Goal: Task Accomplishment & Management: Manage account settings

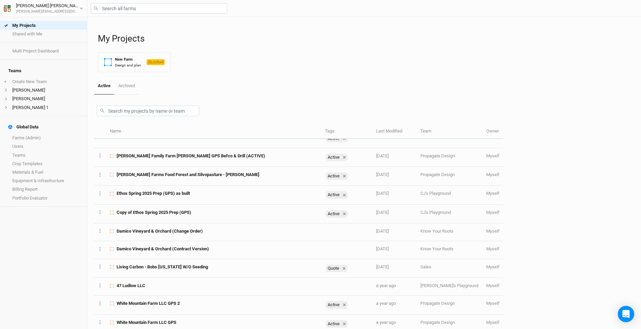
scroll to position [28, 0]
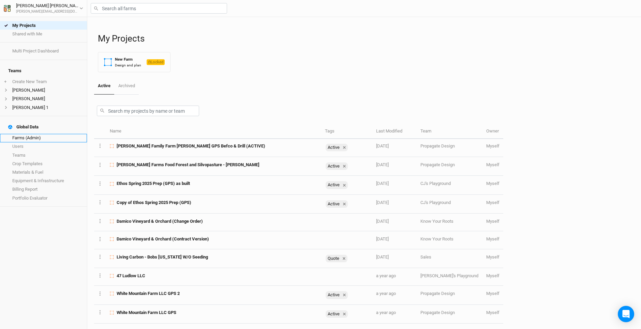
click at [31, 134] on link "Farms (Admin)" at bounding box center [43, 138] width 87 height 9
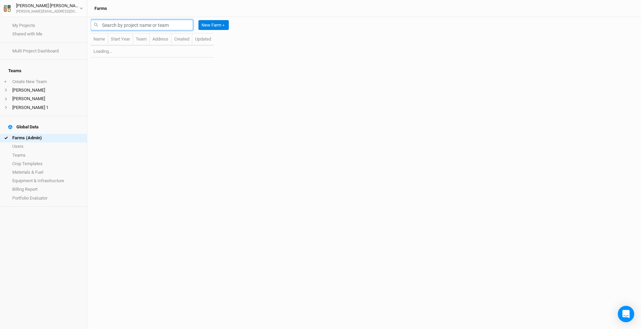
click at [132, 25] on input "text" at bounding box center [142, 25] width 102 height 11
click at [131, 25] on input "RAM" at bounding box center [142, 25] width 102 height 11
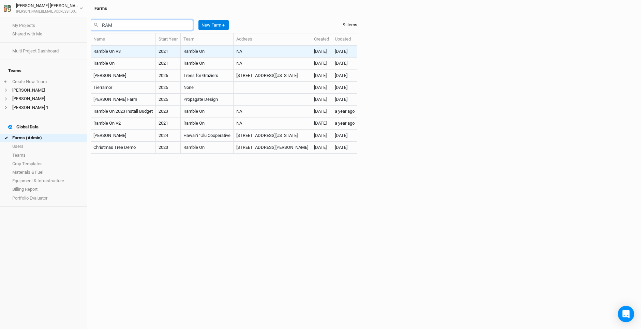
type input "RAM"
click at [221, 52] on td "Ramble On" at bounding box center [207, 52] width 53 height 12
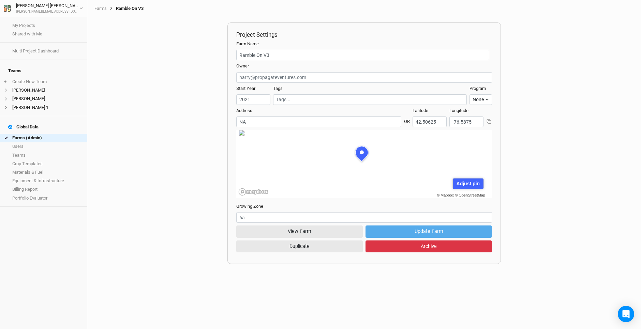
scroll to position [34, 93]
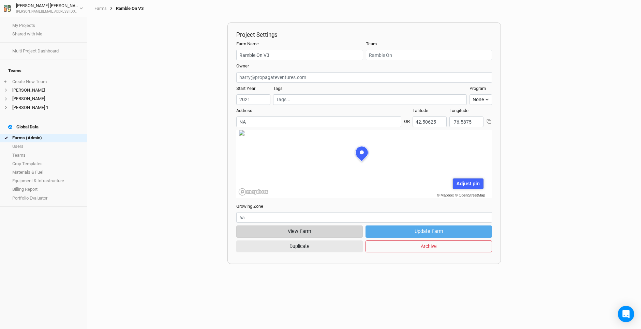
click at [317, 230] on button "View Farm" at bounding box center [299, 232] width 126 height 12
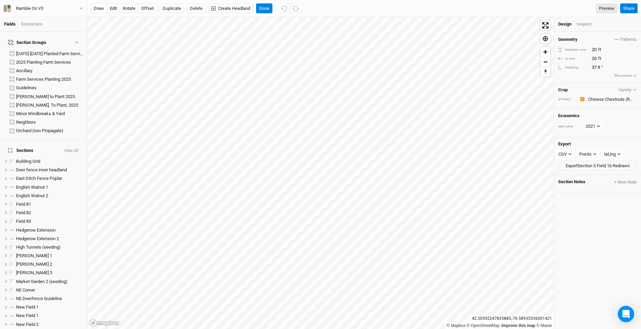
scroll to position [393, 0]
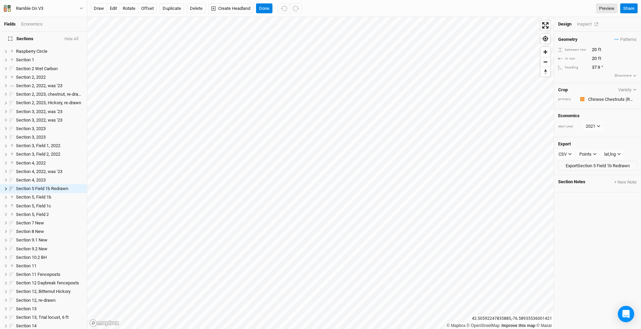
click at [580, 24] on div "Inspect" at bounding box center [589, 24] width 24 height 6
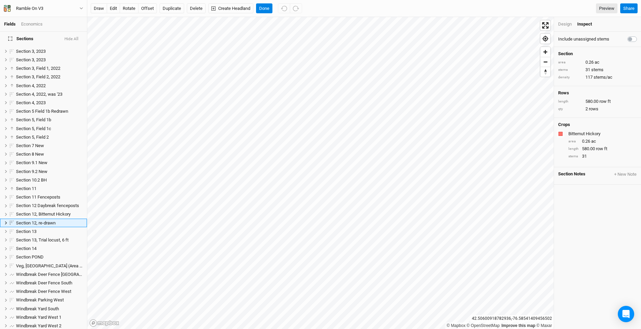
scroll to position [505, 0]
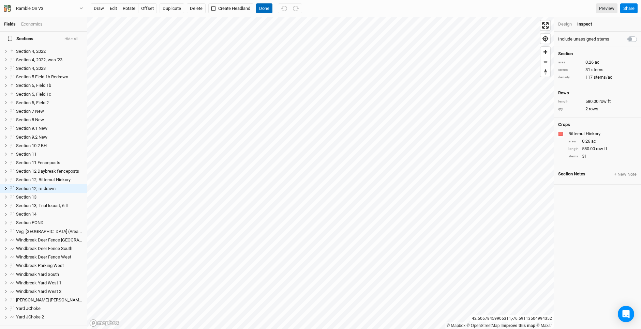
click at [268, 6] on button "Done" at bounding box center [264, 8] width 16 height 10
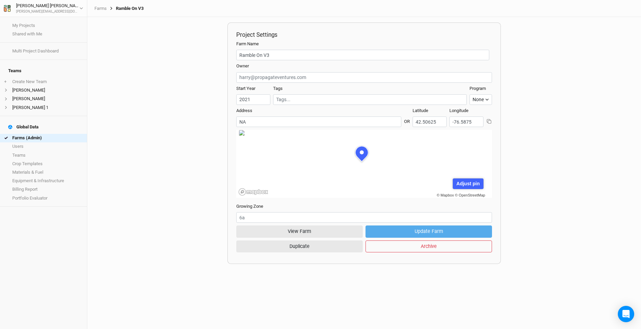
scroll to position [34, 93]
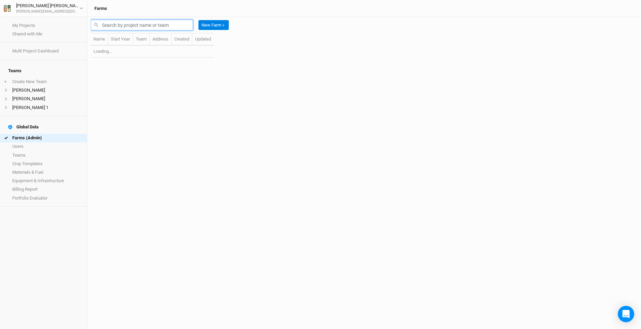
click at [120, 28] on input "text" at bounding box center [142, 25] width 102 height 11
click at [125, 23] on input "RAM" at bounding box center [142, 25] width 102 height 11
click at [127, 24] on input "RAM" at bounding box center [142, 25] width 102 height 11
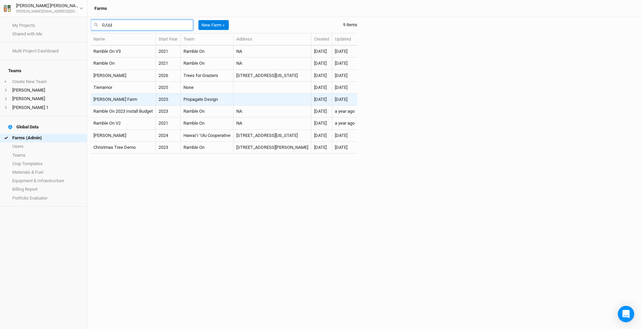
type input "RAM"
click at [193, 99] on td "Propagate Design" at bounding box center [207, 100] width 53 height 12
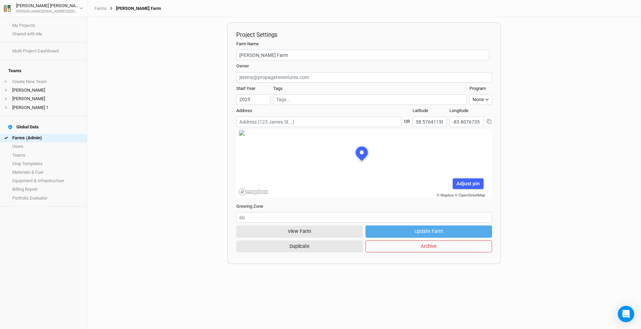
scroll to position [34, 93]
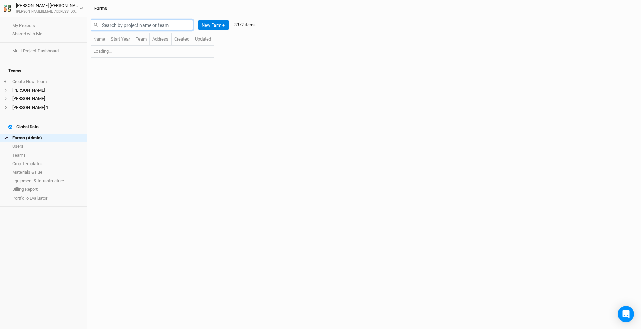
click at [122, 25] on input "text" at bounding box center [142, 25] width 102 height 11
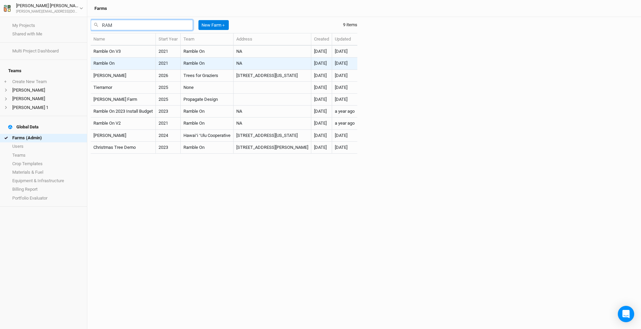
type input "RAM"
click at [142, 64] on td "Ramble On" at bounding box center [123, 64] width 65 height 12
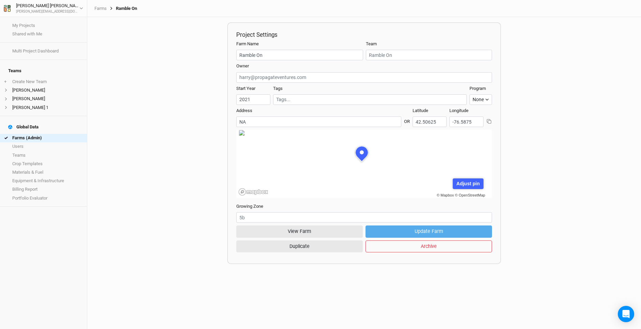
scroll to position [34, 93]
click at [336, 232] on button "View Farm" at bounding box center [299, 232] width 126 height 12
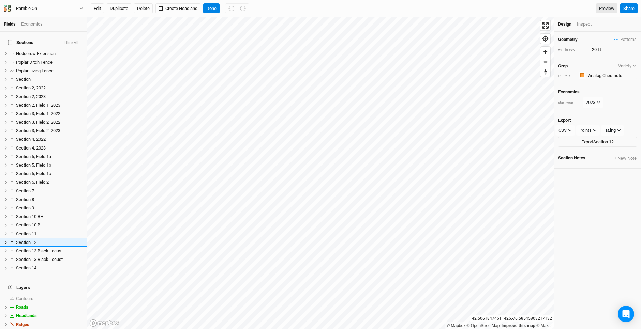
scroll to position [58, 0]
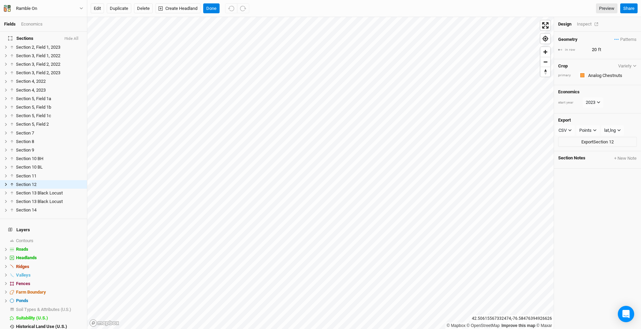
click at [588, 23] on div "Inspect" at bounding box center [589, 24] width 24 height 6
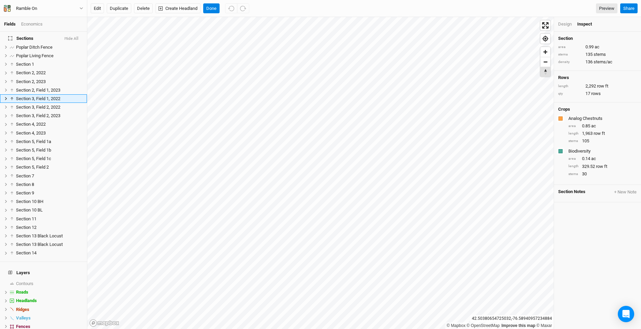
scroll to position [0, 0]
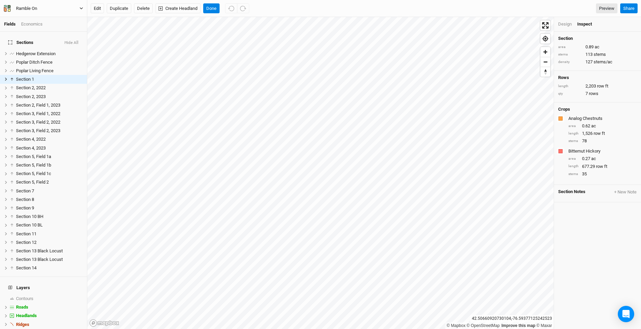
click at [6, 6] on icon "button" at bounding box center [5, 6] width 3 height 2
click at [68, 27] on button "Project Settings" at bounding box center [56, 28] width 54 height 9
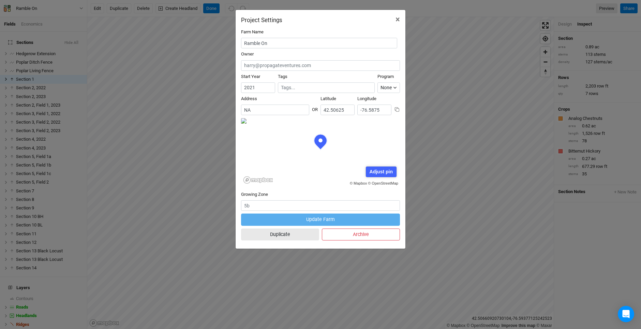
scroll to position [34, 79]
click at [398, 19] on span "×" at bounding box center [397, 20] width 4 height 10
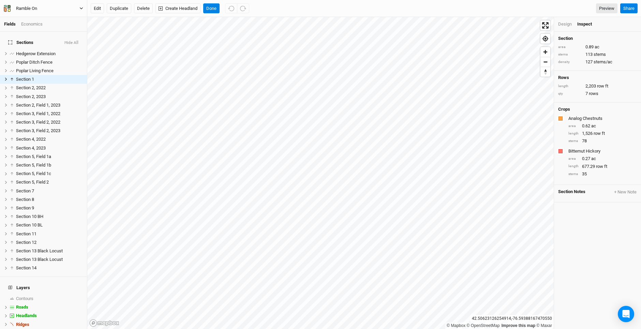
click at [24, 8] on div "Ramble On" at bounding box center [26, 8] width 21 height 7
click at [47, 29] on button "Project Settings" at bounding box center [56, 28] width 54 height 9
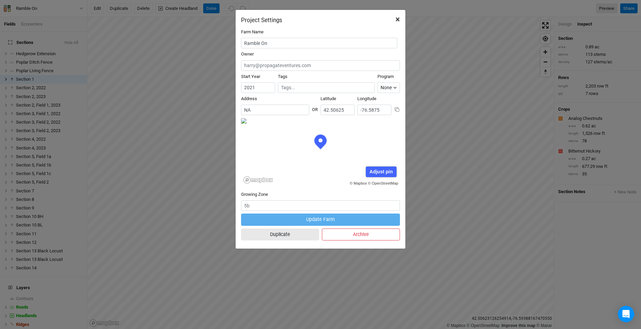
click at [397, 19] on span "×" at bounding box center [397, 20] width 4 height 10
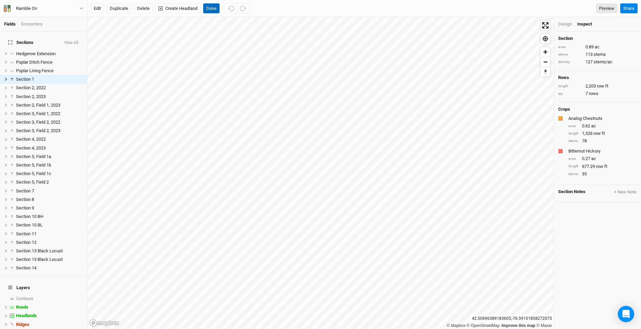
click at [213, 11] on button "Done" at bounding box center [211, 8] width 16 height 10
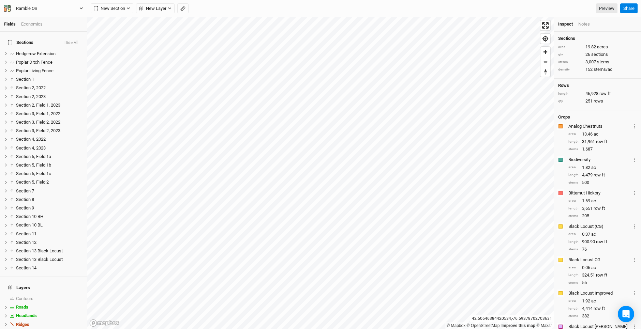
click at [28, 7] on div "Ramble On" at bounding box center [26, 8] width 21 height 7
click at [55, 28] on button "Project Settings" at bounding box center [56, 28] width 54 height 9
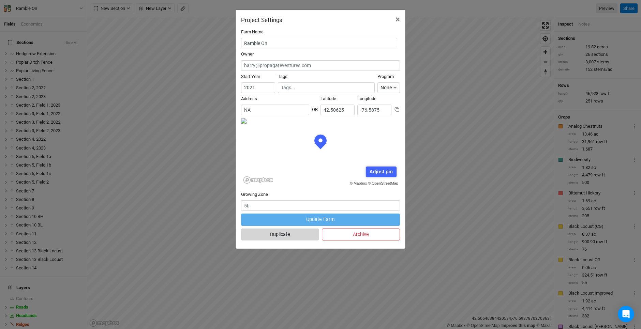
click at [300, 235] on button "Duplicate" at bounding box center [280, 235] width 78 height 12
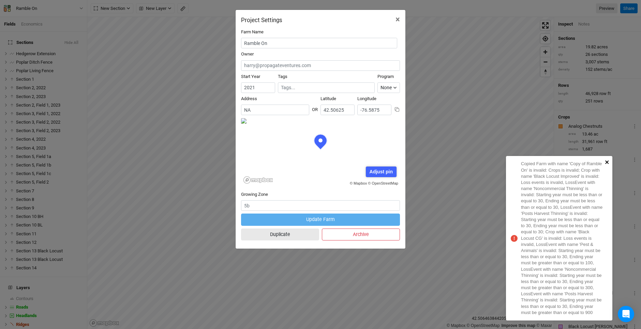
click at [609, 162] on icon "close" at bounding box center [606, 161] width 5 height 5
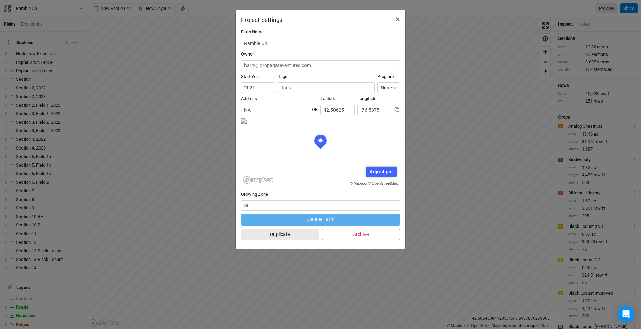
click at [482, 130] on div "Project Settings × Farm Name Ramble On Owner Start Year [DATE] Tags Program Non…" at bounding box center [320, 164] width 641 height 329
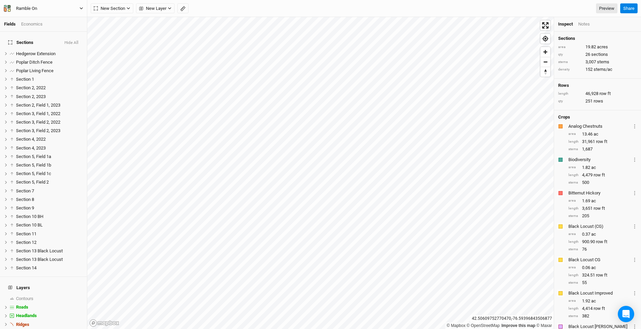
click at [16, 9] on div "Ramble On" at bounding box center [27, 8] width 32 height 7
click at [45, 43] on button "User settings" at bounding box center [56, 39] width 54 height 9
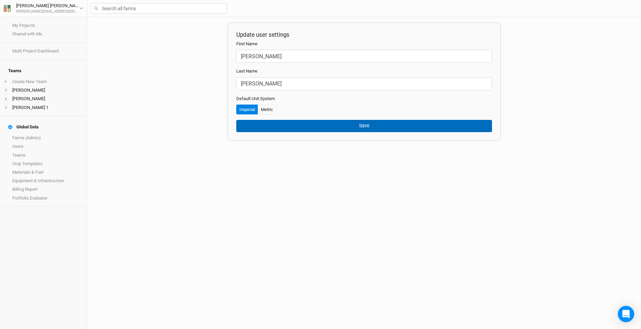
click at [380, 122] on button "Save" at bounding box center [364, 126] width 256 height 12
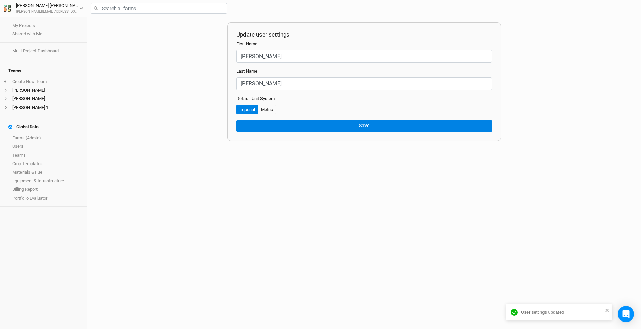
click at [149, 133] on div "Update user settings First Name [PERSON_NAME] Name [PERSON_NAME] Default Unit S…" at bounding box center [363, 173] width 553 height 312
